Goal: Transaction & Acquisition: Purchase product/service

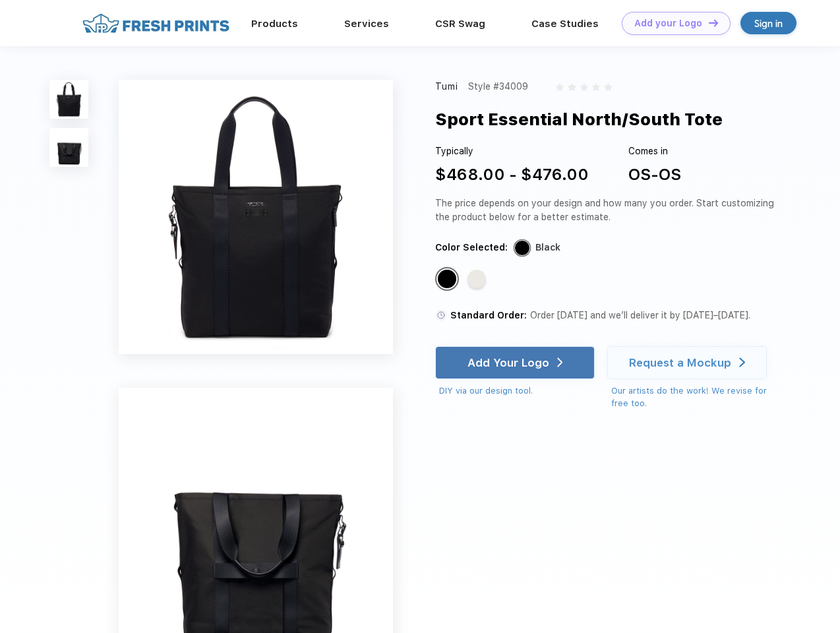
click at [671, 23] on link "Add your Logo Design Tool" at bounding box center [676, 23] width 109 height 23
click at [0, 0] on div "Design Tool" at bounding box center [0, 0] width 0 height 0
click at [708, 22] on link "Add your Logo Design Tool" at bounding box center [676, 23] width 109 height 23
click at [69, 99] on img at bounding box center [68, 99] width 39 height 39
click at [69, 148] on img at bounding box center [68, 147] width 39 height 39
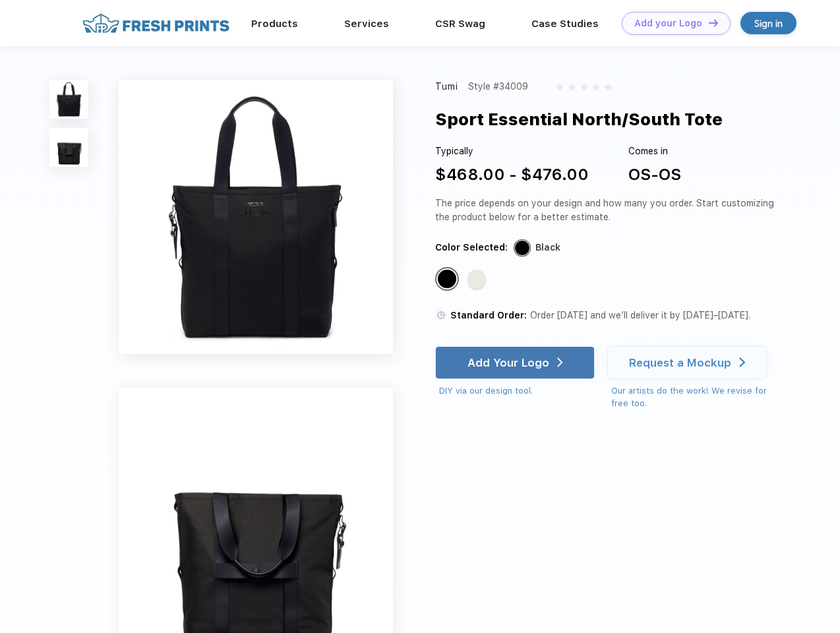
click at [448, 280] on div "Standard Color" at bounding box center [447, 279] width 18 height 18
click at [478, 280] on div "Standard Color" at bounding box center [477, 279] width 18 height 18
click at [516, 363] on div "Add Your Logo" at bounding box center [509, 362] width 82 height 13
click at [689, 363] on div "Request a Mockup" at bounding box center [680, 362] width 102 height 13
